Goal: Transaction & Acquisition: Purchase product/service

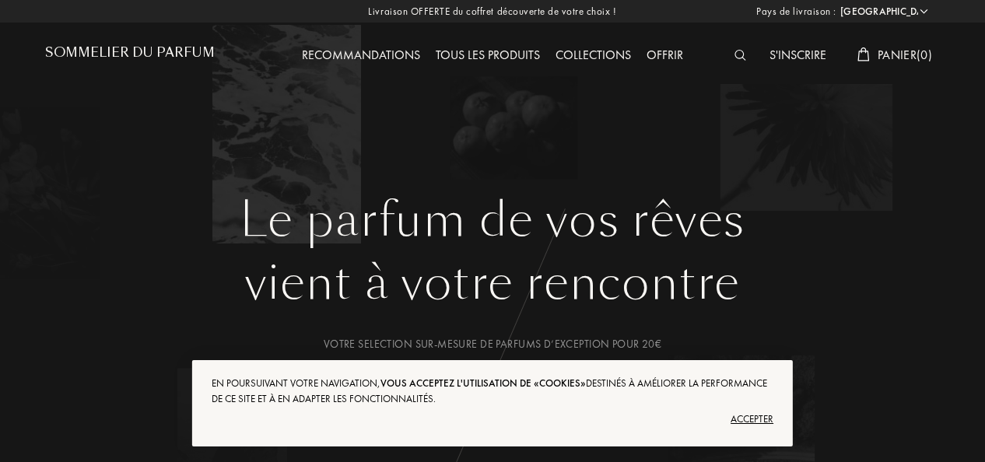
select select "FR"
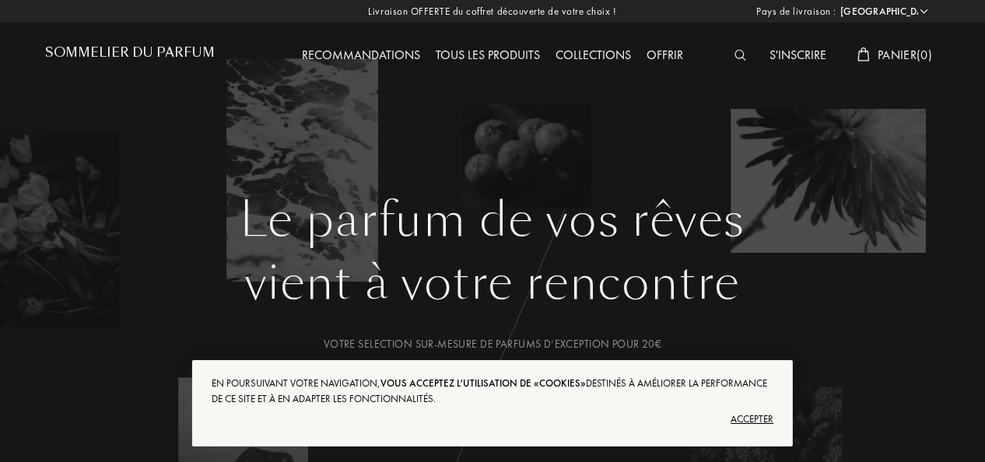
click at [756, 417] on div "Accepter" at bounding box center [493, 419] width 562 height 25
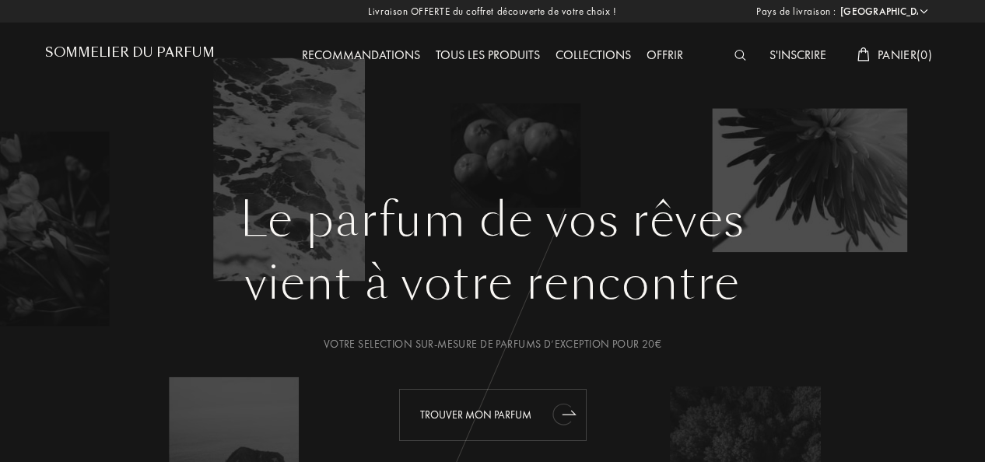
click at [537, 412] on div "Trouver mon parfum" at bounding box center [492, 415] width 187 height 52
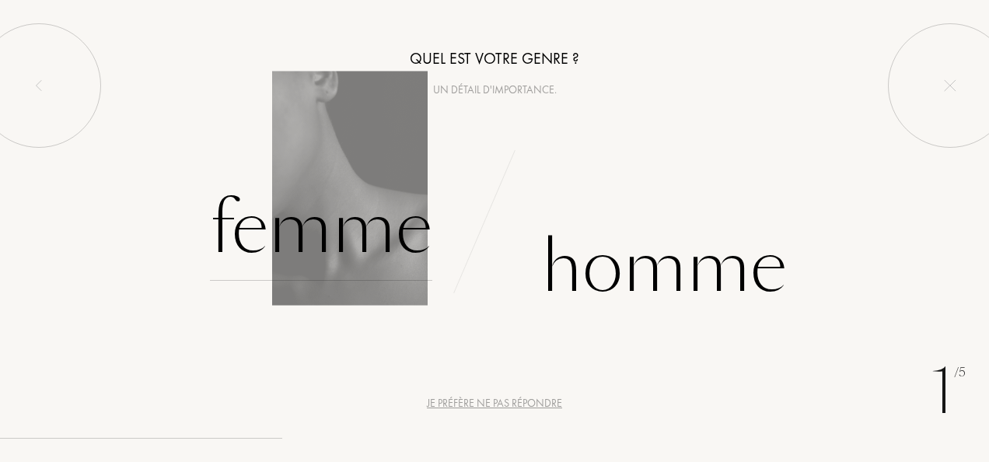
click at [370, 236] on div "Femme" at bounding box center [321, 228] width 222 height 105
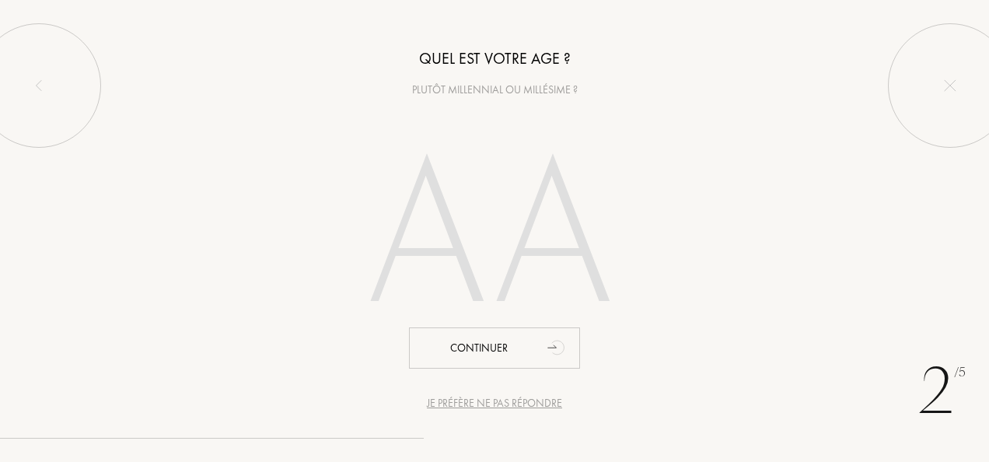
click at [442, 229] on input "number" at bounding box center [494, 240] width 334 height 268
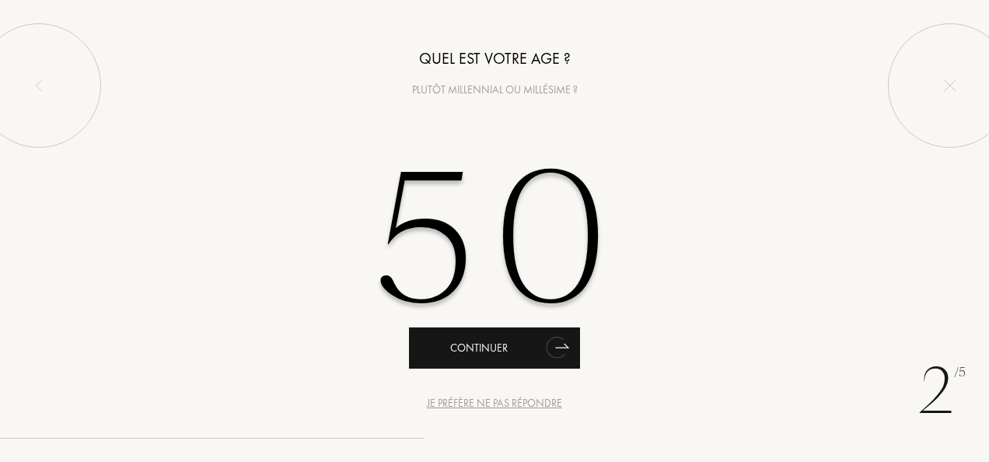
type input "50"
click at [477, 345] on div "Continuer" at bounding box center [494, 347] width 171 height 41
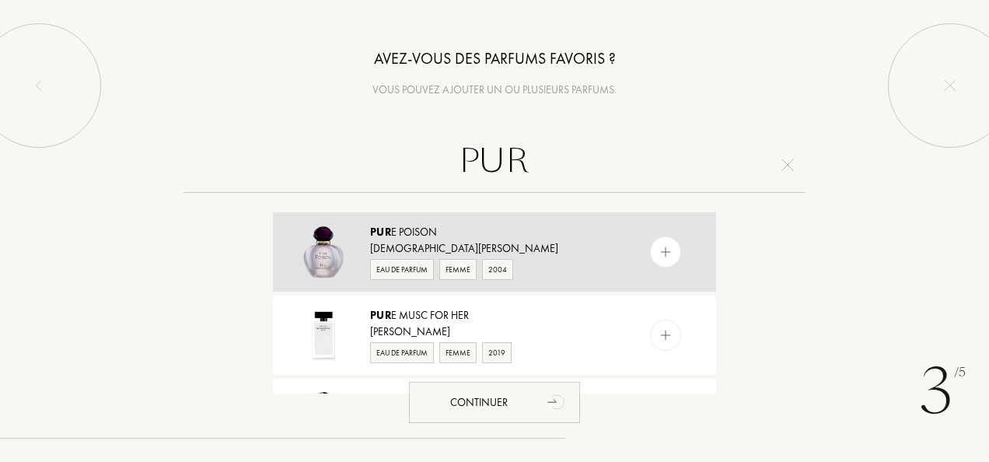
type input "PUR"
click at [596, 243] on div "[DEMOGRAPHIC_DATA][PERSON_NAME]" at bounding box center [493, 248] width 247 height 16
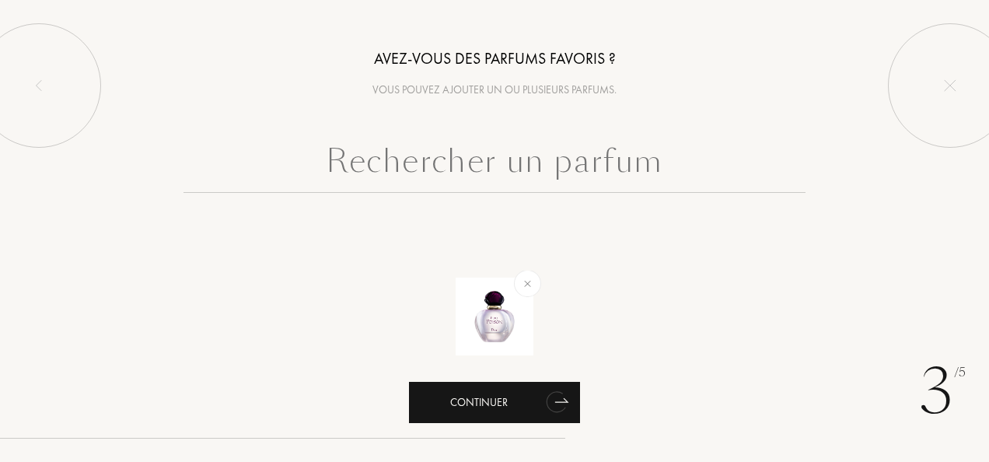
click at [482, 403] on div "Continuer" at bounding box center [494, 402] width 171 height 41
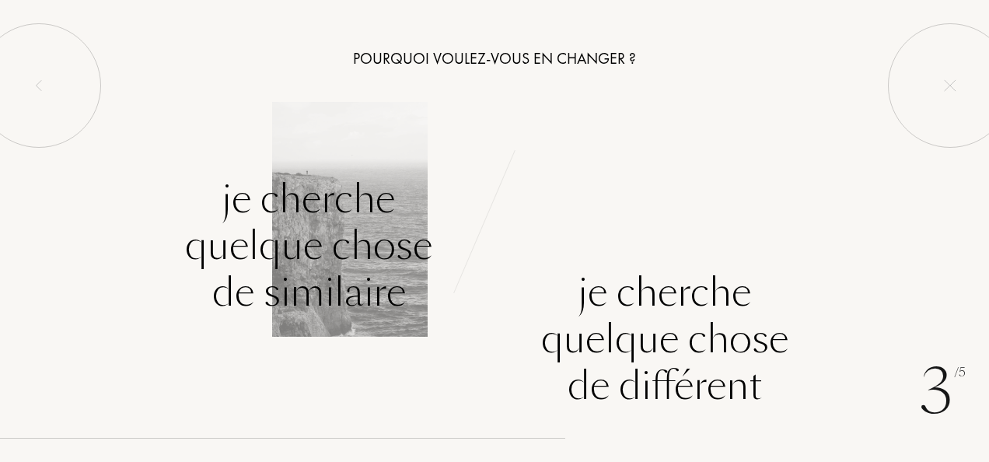
click at [297, 199] on div "Je cherche quelque chose de similaire" at bounding box center [308, 246] width 247 height 140
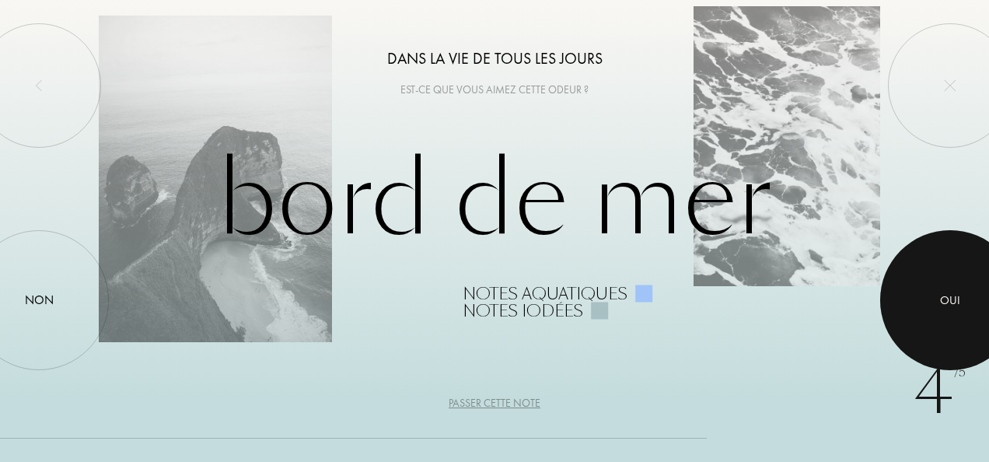
click at [964, 275] on div at bounding box center [950, 300] width 140 height 140
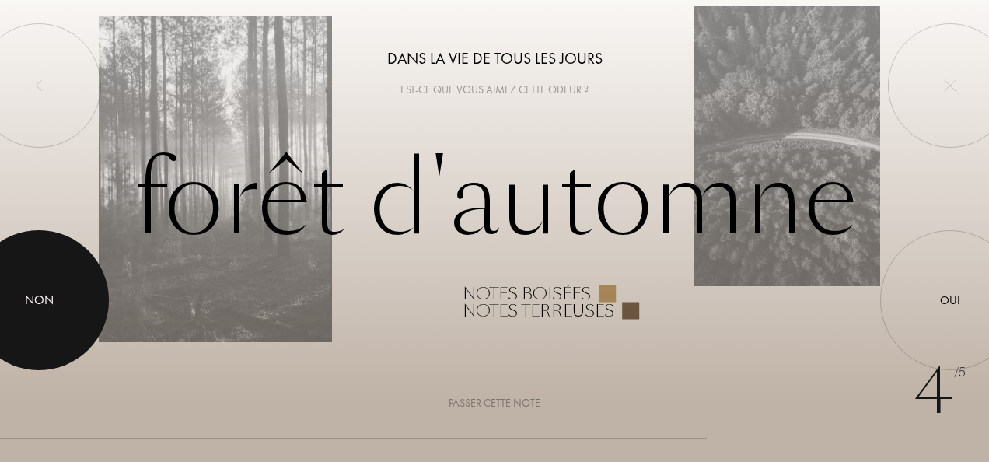
click at [58, 278] on div at bounding box center [39, 300] width 140 height 140
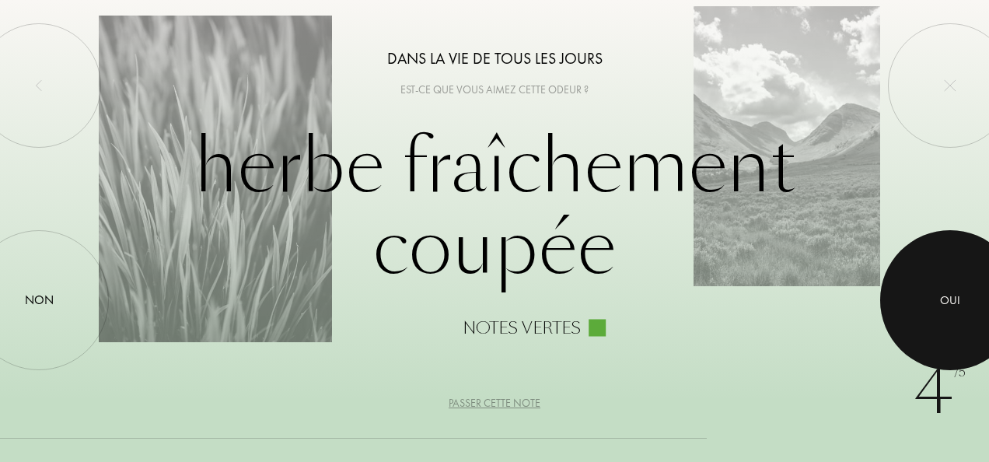
click at [947, 325] on div at bounding box center [950, 300] width 140 height 140
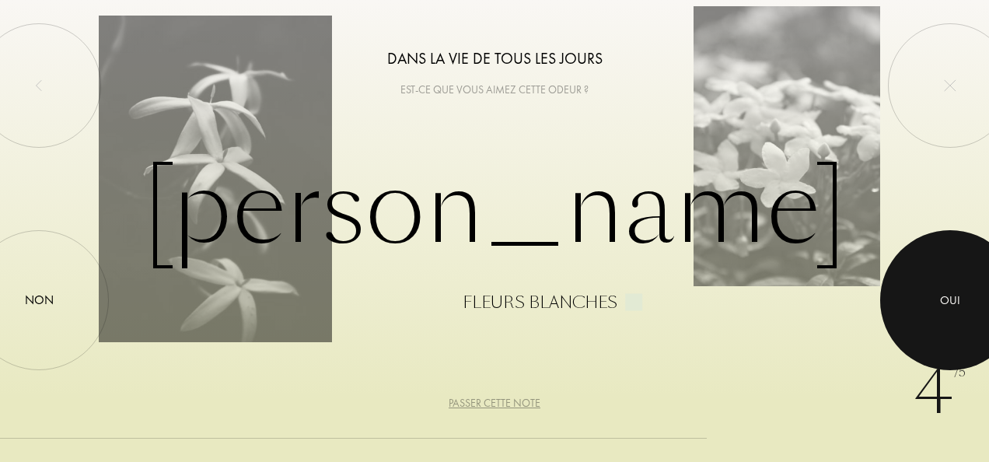
click at [947, 325] on div at bounding box center [950, 300] width 140 height 140
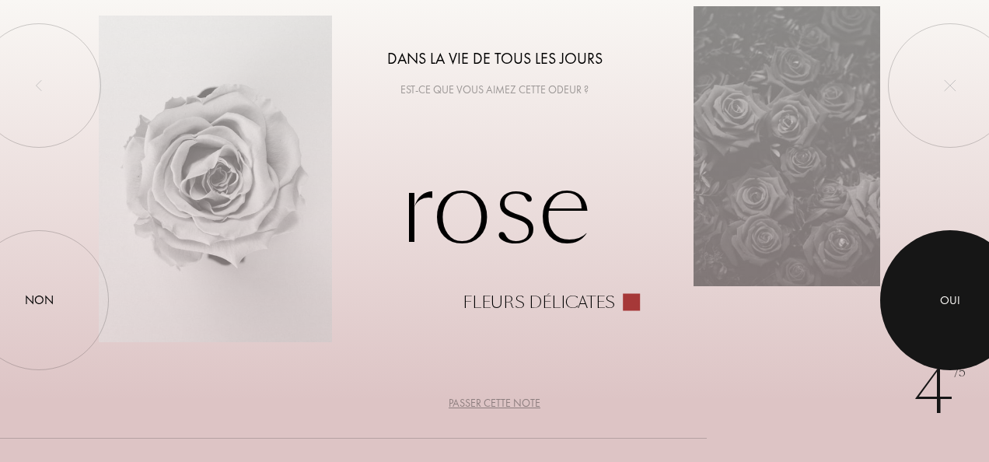
click at [947, 325] on div at bounding box center [950, 300] width 140 height 140
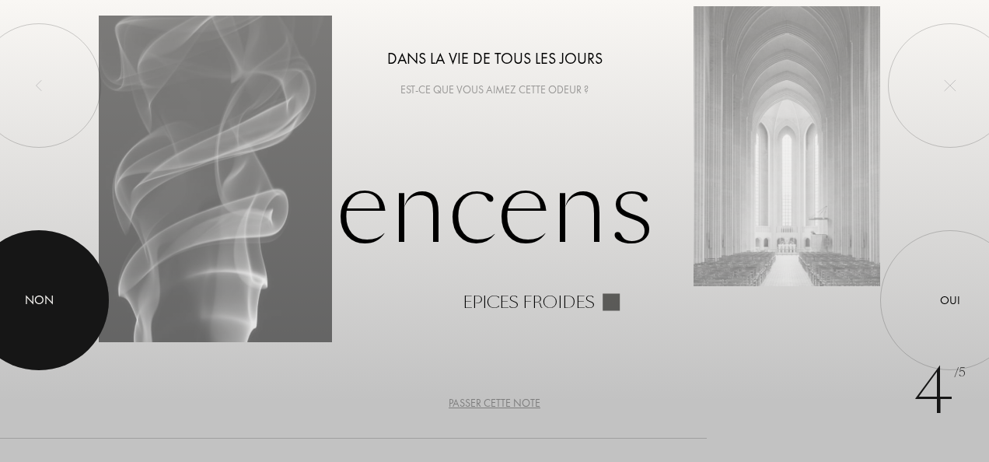
click at [72, 292] on div at bounding box center [39, 300] width 140 height 140
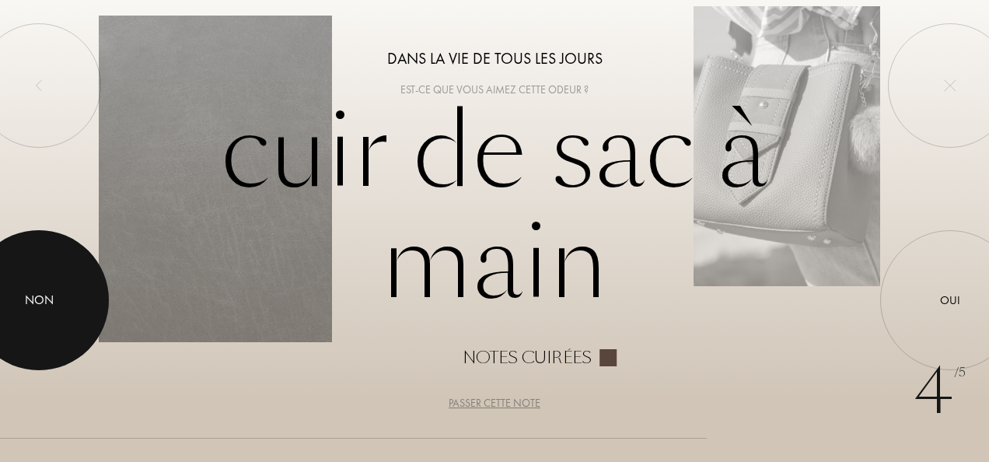
click at [72, 292] on div at bounding box center [39, 300] width 140 height 140
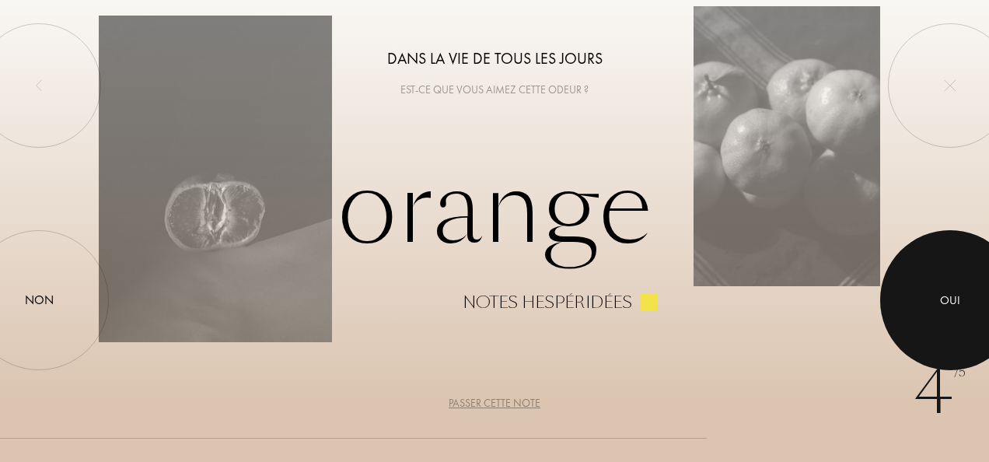
click at [936, 275] on div at bounding box center [950, 300] width 140 height 140
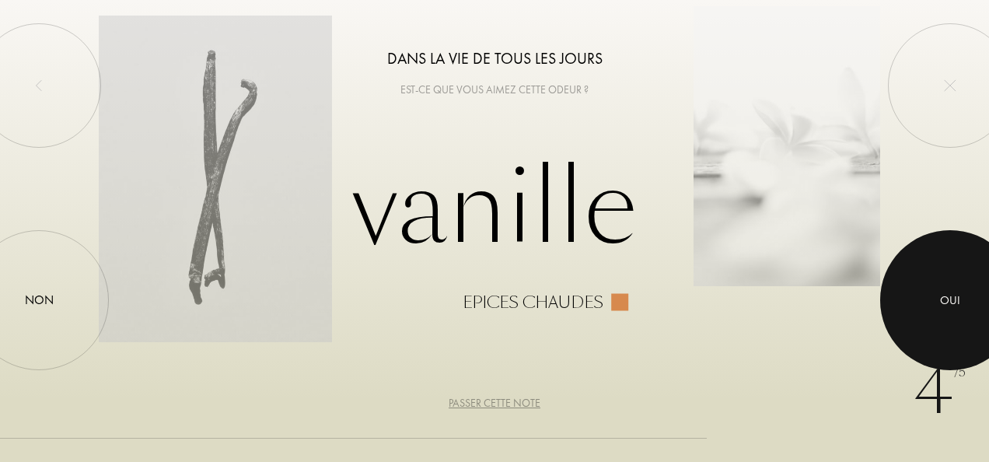
click at [936, 275] on div at bounding box center [950, 300] width 140 height 140
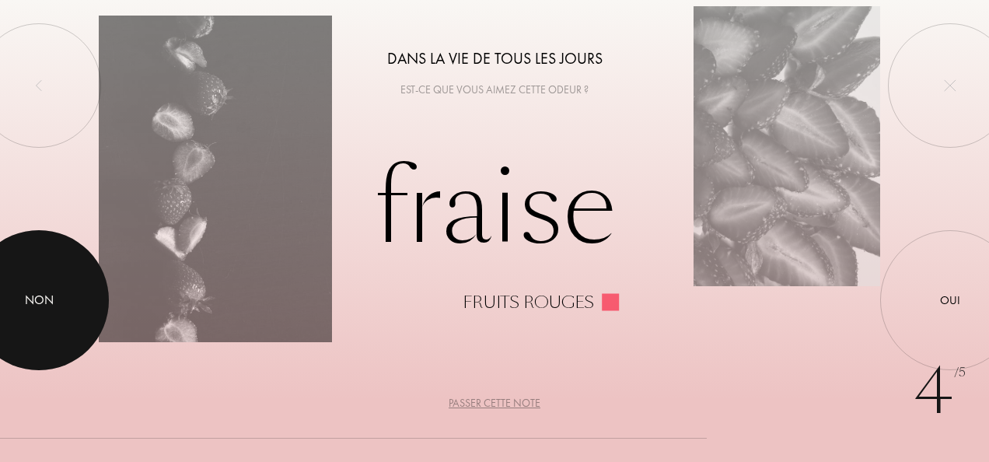
click at [45, 278] on div at bounding box center [39, 300] width 140 height 140
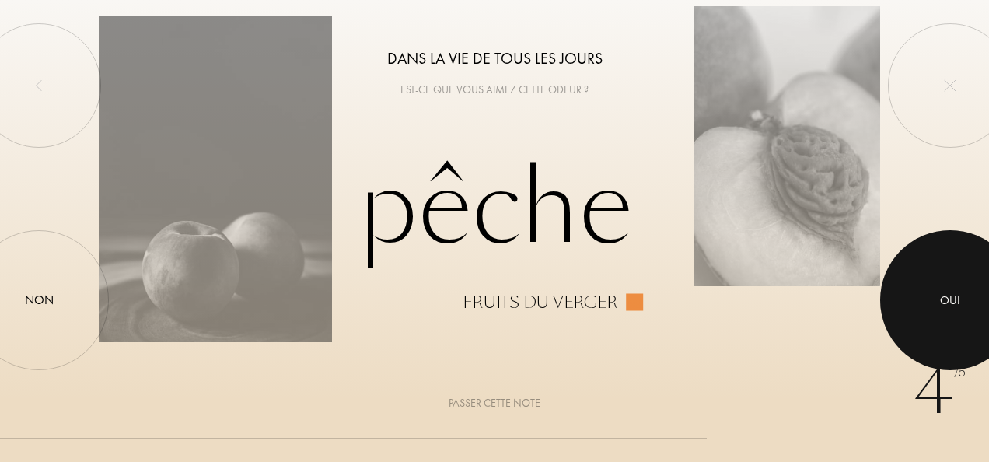
click at [923, 283] on div at bounding box center [950, 300] width 140 height 140
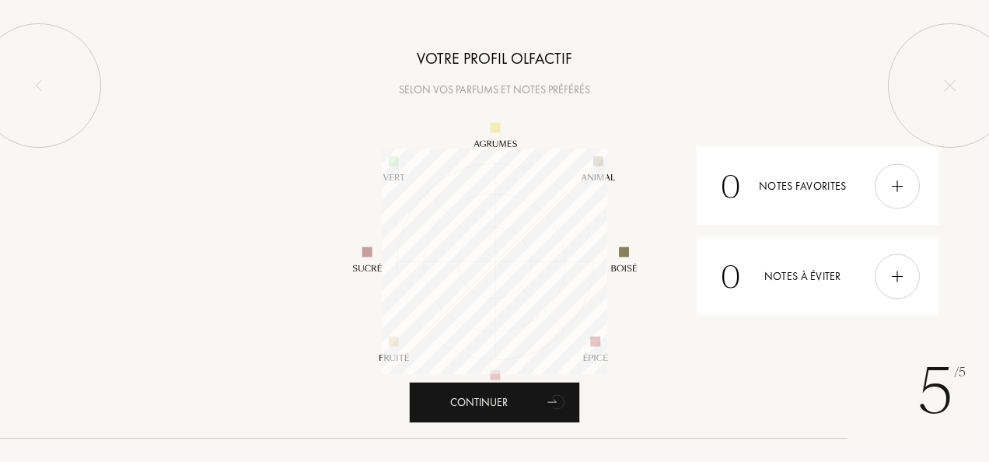
scroll to position [226, 226]
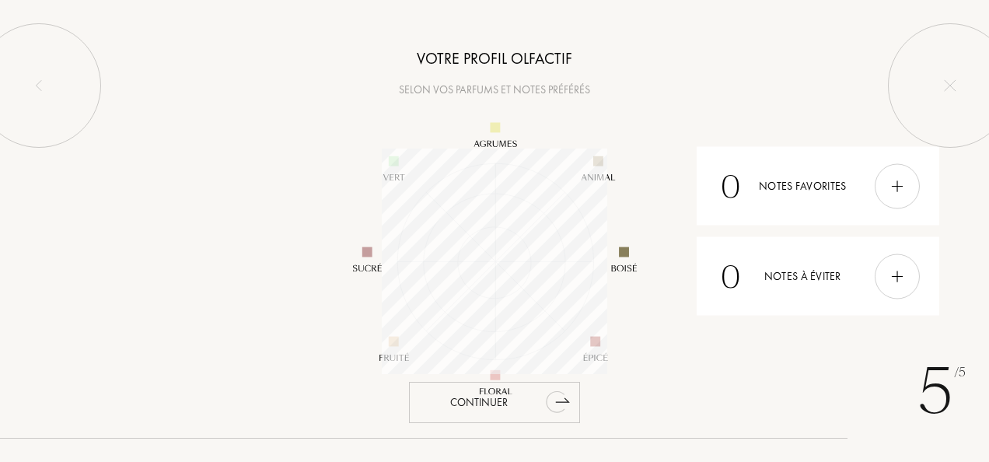
click at [521, 395] on div "Continuer" at bounding box center [494, 402] width 171 height 41
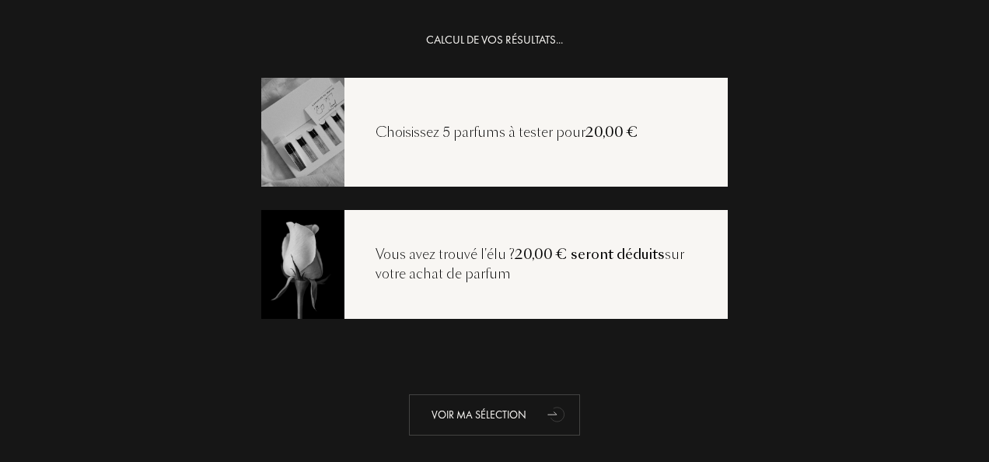
click at [503, 403] on div "Voir ma sélection" at bounding box center [494, 414] width 171 height 41
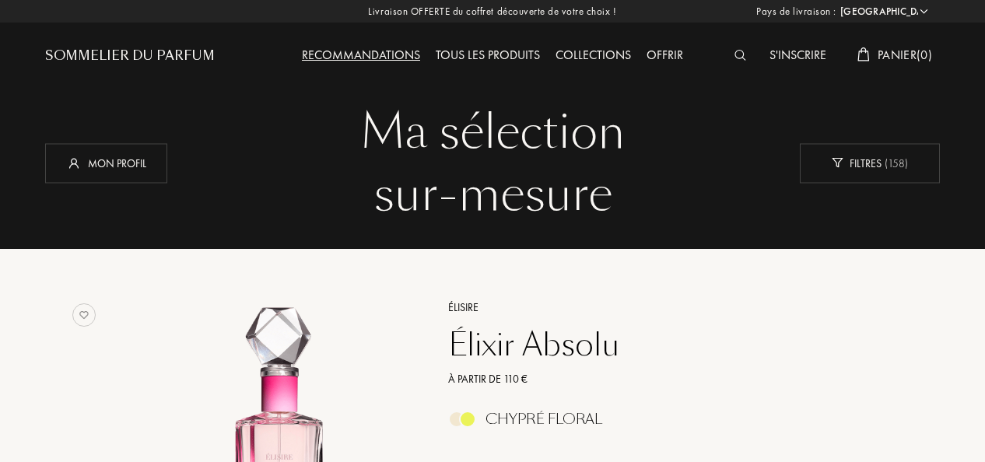
select select "FR"
click at [522, 55] on div "Tous les produits" at bounding box center [488, 56] width 120 height 20
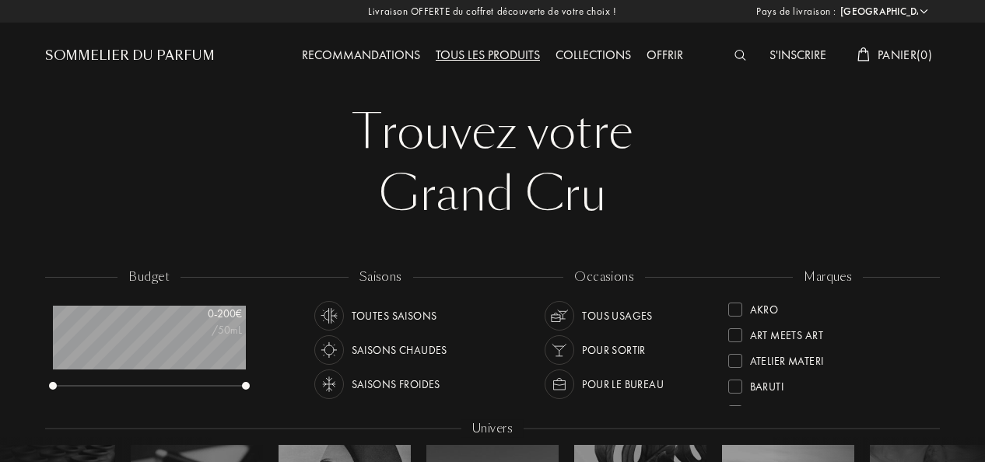
select select "FR"
drag, startPoint x: 926, startPoint y: 335, endPoint x: 922, endPoint y: 394, distance: 59.2
click at [922, 394] on div "Akro Art Meets Art Atelier Materi Baruti Binet-Papillon Cépages Parfums Élisire…" at bounding box center [828, 351] width 201 height 110
drag, startPoint x: 922, startPoint y: 394, endPoint x: 739, endPoint y: 390, distance: 183.6
click at [739, 390] on div "Akro Art Meets Art Atelier Materi Baruti Binet-Papillon Cépages Parfums Élisire…" at bounding box center [828, 351] width 201 height 110
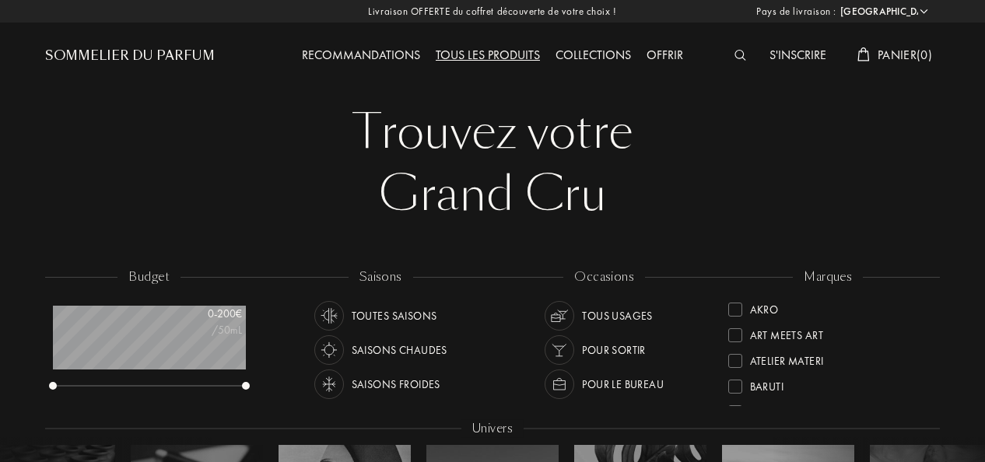
drag, startPoint x: 922, startPoint y: 334, endPoint x: 922, endPoint y: 375, distance: 41.2
click at [922, 375] on div "Akro Art Meets Art Atelier Materi Baruti Binet-Papillon Cépages Parfums Élisire…" at bounding box center [828, 351] width 201 height 110
click at [576, 378] on div "Pour le bureau" at bounding box center [603, 384] width 119 height 30
click at [572, 56] on div "Collections" at bounding box center [593, 56] width 91 height 20
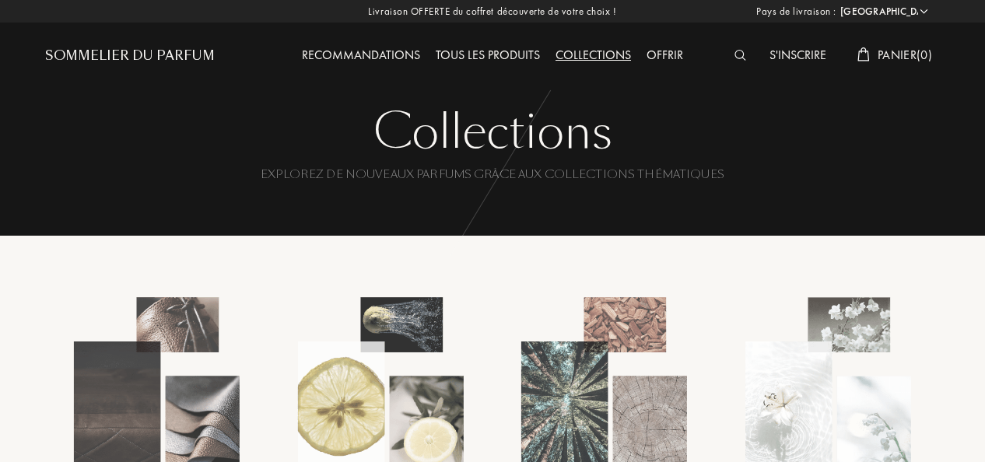
select select "FR"
click at [734, 55] on img at bounding box center [740, 55] width 12 height 11
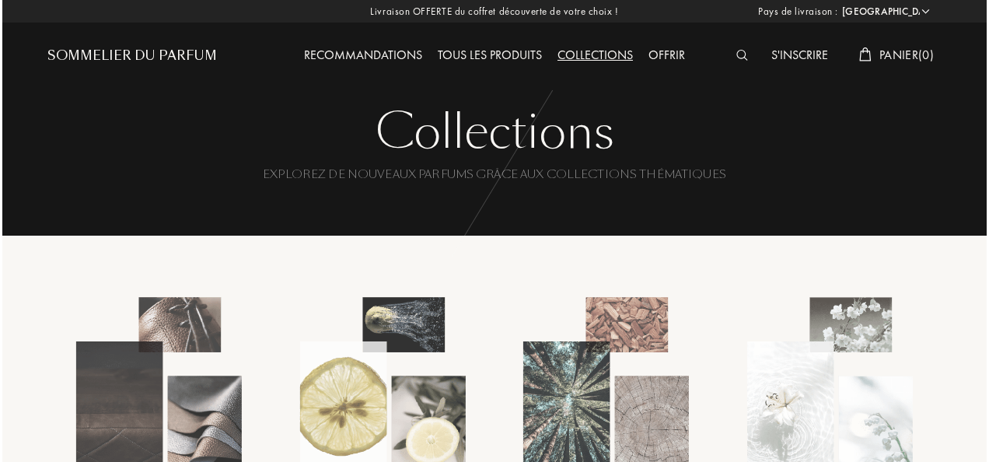
scroll to position [1, 0]
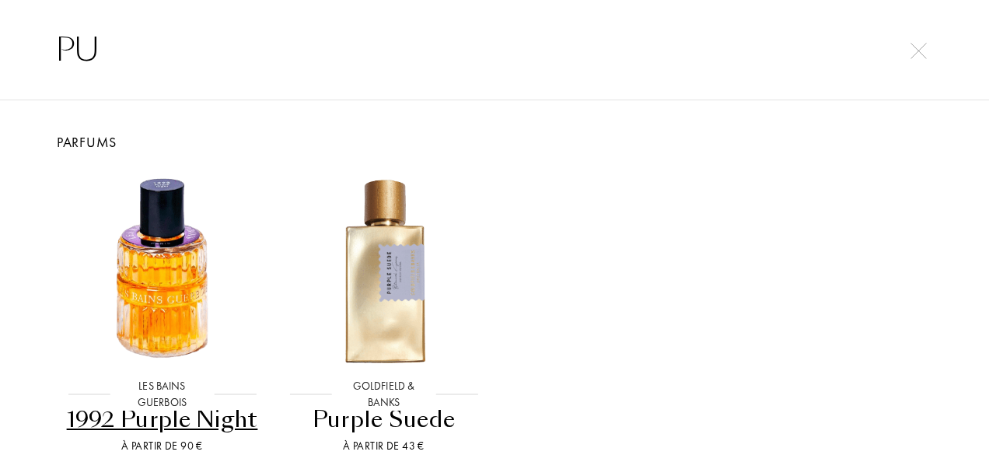
type input "P"
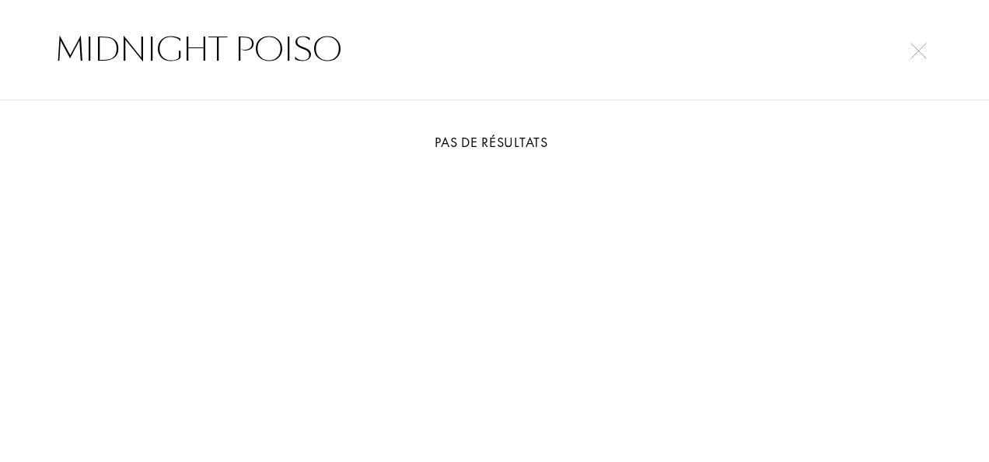
type input "MIDNIGHT POISON"
